Goal: Check status: Check status

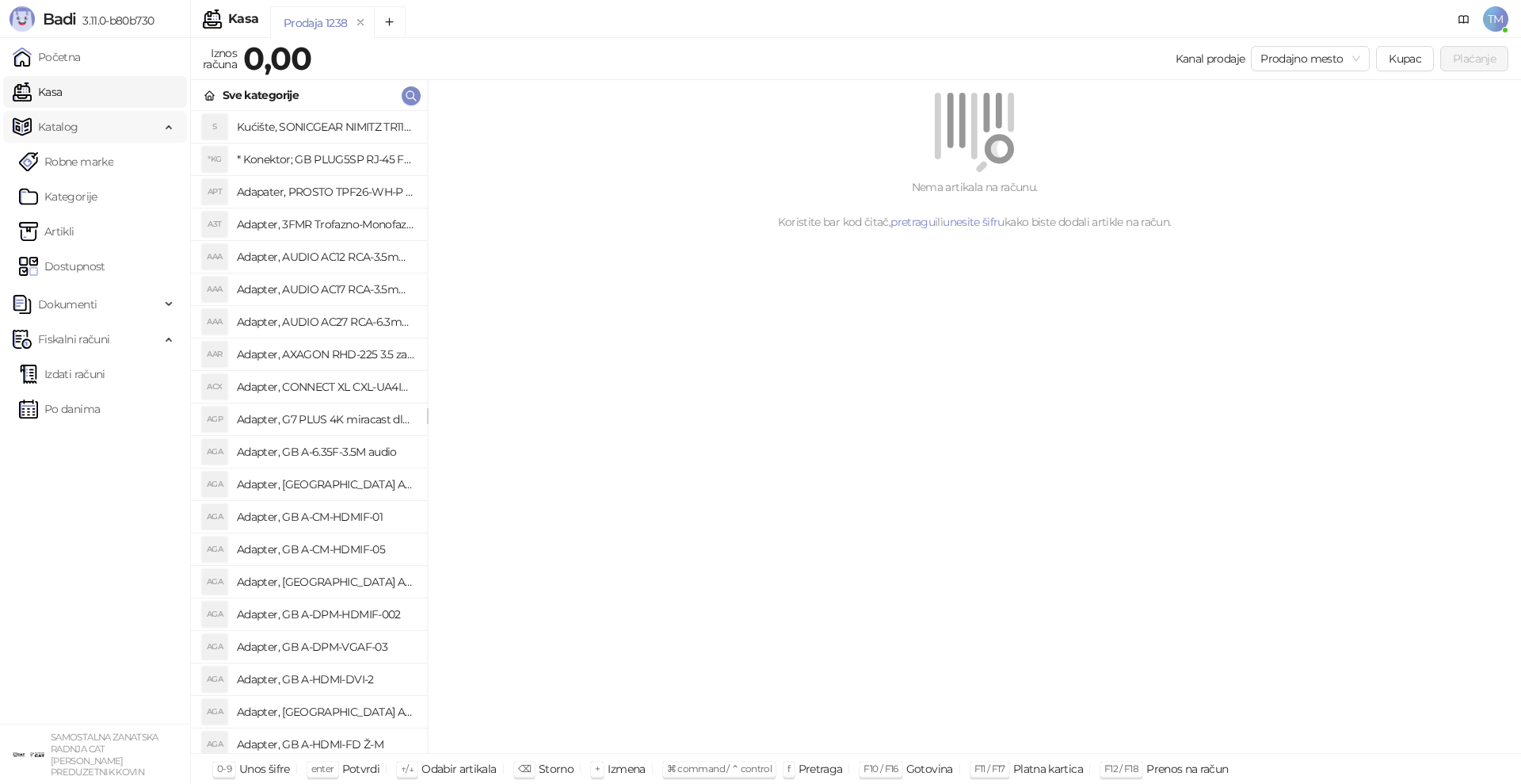
click at [89, 127] on span "Katalog" at bounding box center [87, 126] width 147 height 32
click at [87, 127] on span "Katalog" at bounding box center [87, 126] width 147 height 32
click at [64, 230] on link "Artikli" at bounding box center [46, 231] width 56 height 32
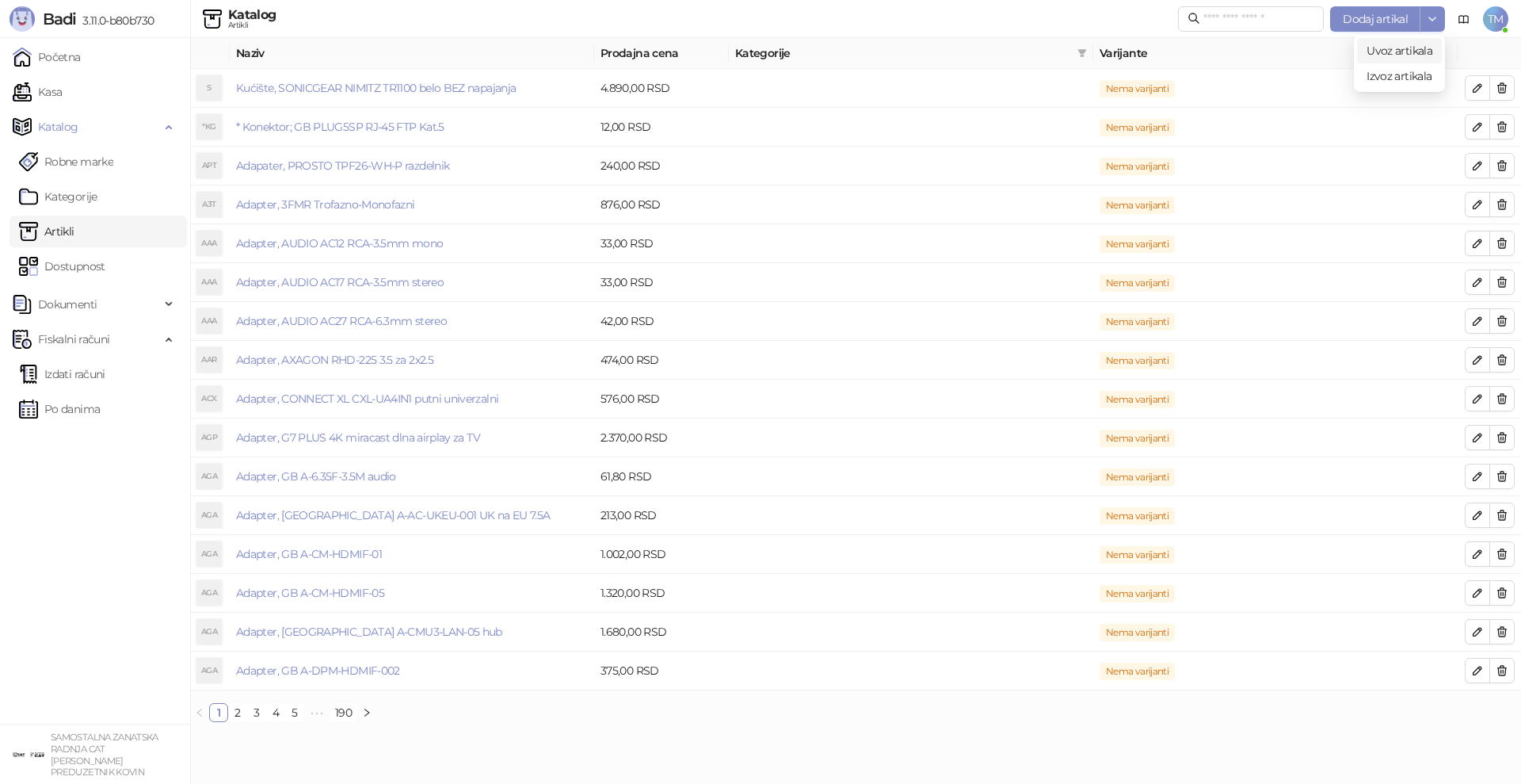
click at [1388, 47] on span "Uvoz artikala" at bounding box center [1399, 51] width 66 height 15
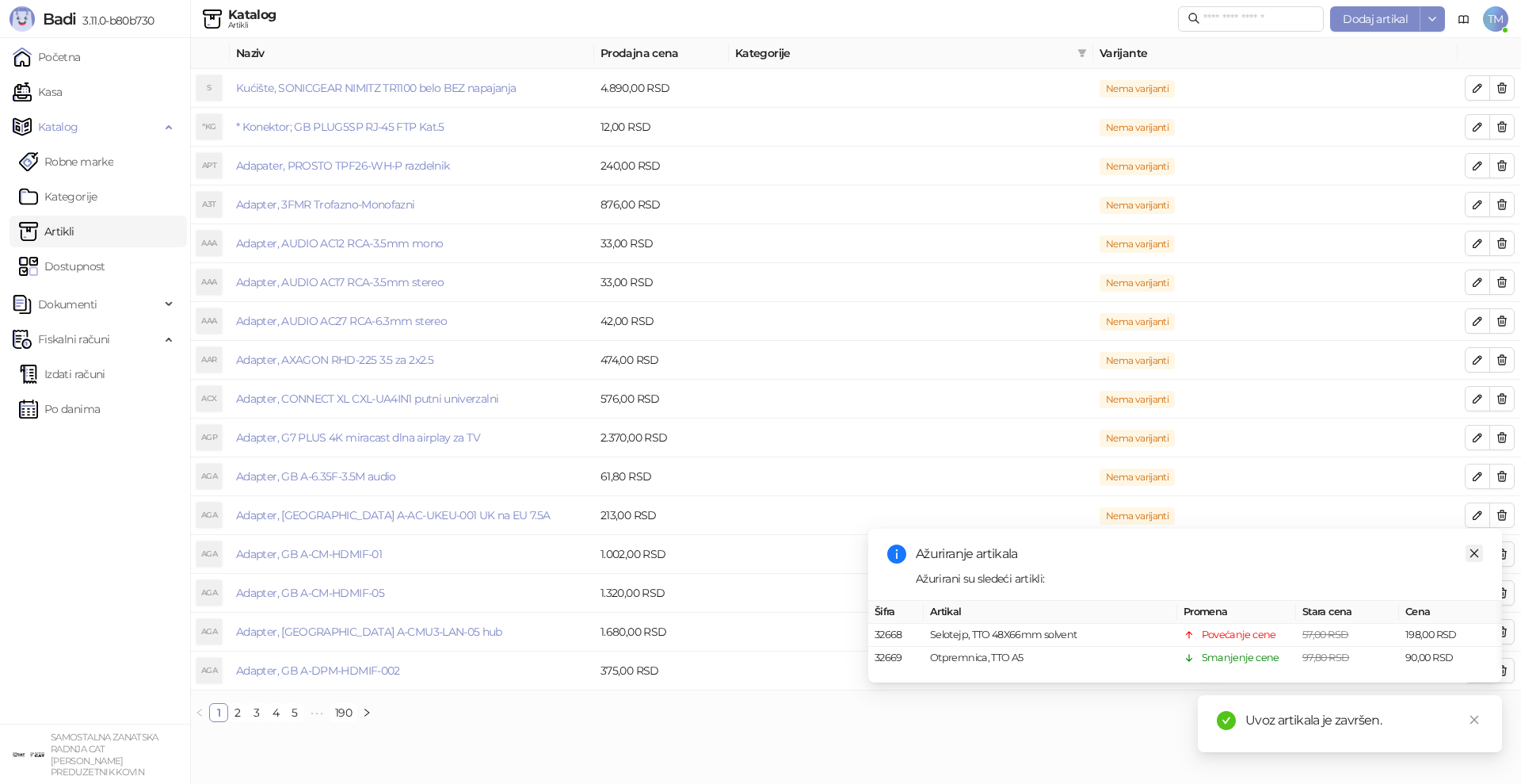
click at [1474, 554] on icon "close" at bounding box center [1474, 553] width 11 height 11
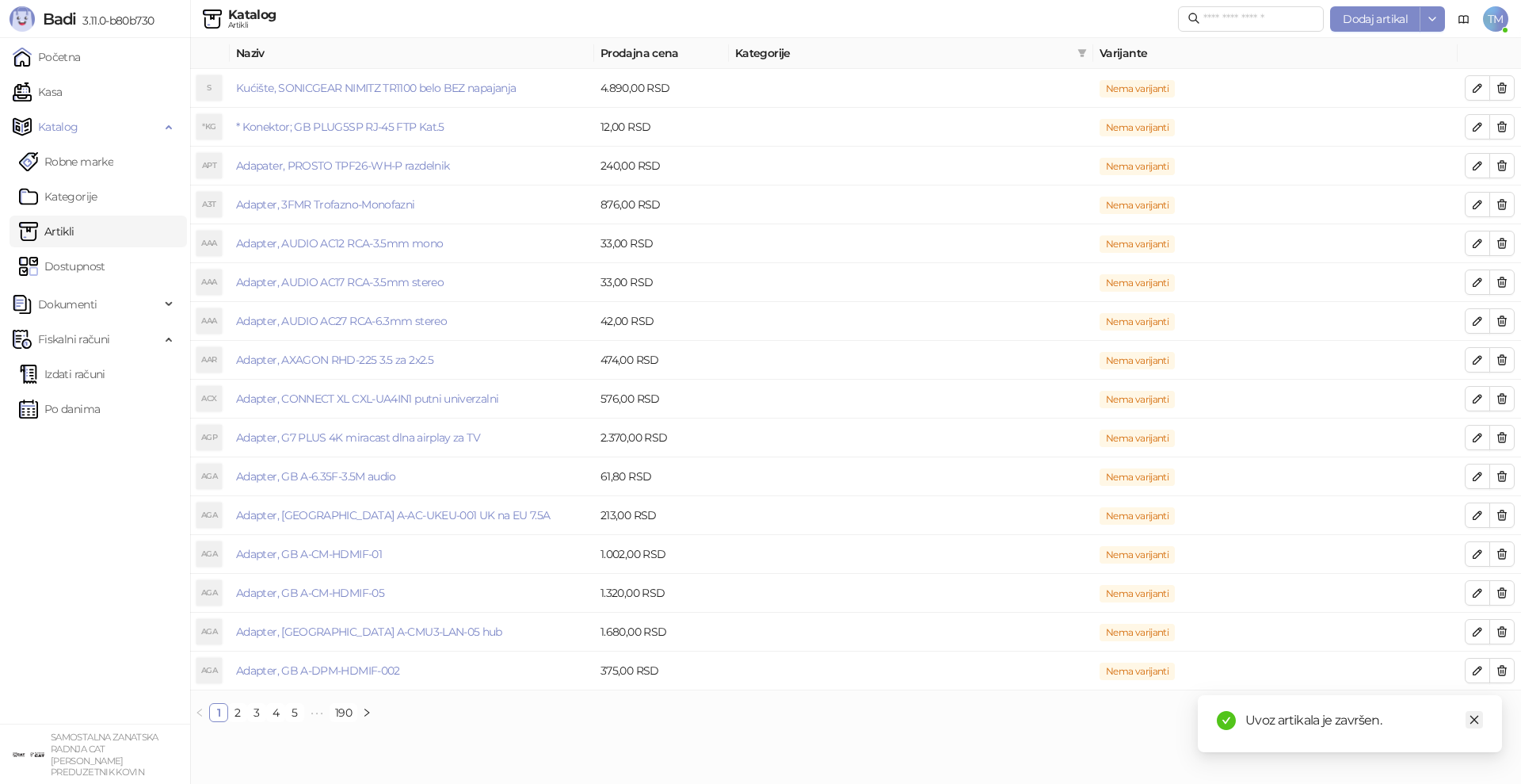
click at [1476, 718] on icon "close" at bounding box center [1474, 719] width 11 height 11
click at [80, 407] on link "Po danima" at bounding box center [59, 409] width 81 height 32
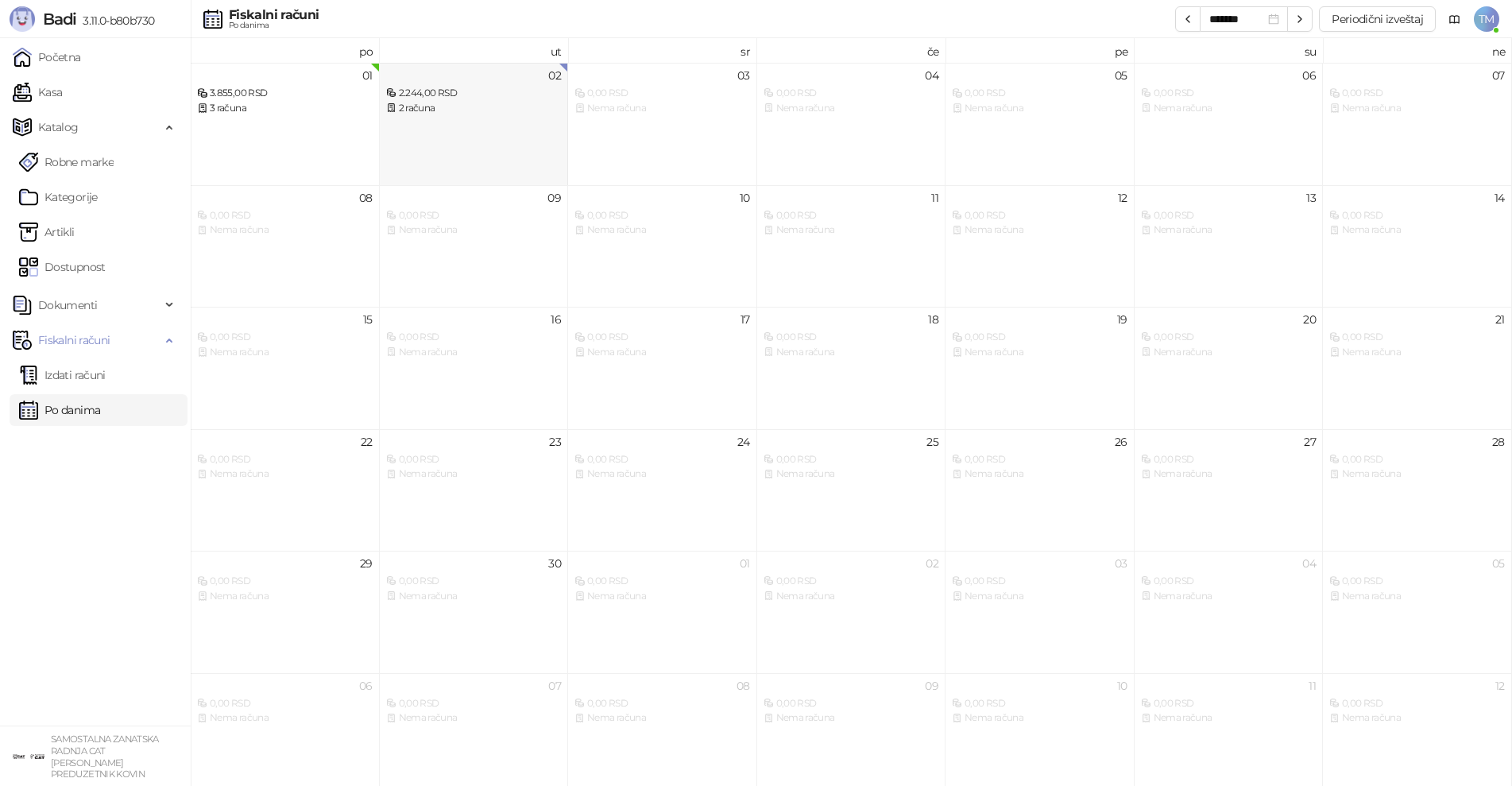
click at [487, 106] on div "2 računa" at bounding box center [473, 108] width 175 height 15
